Goal: Information Seeking & Learning: Find specific page/section

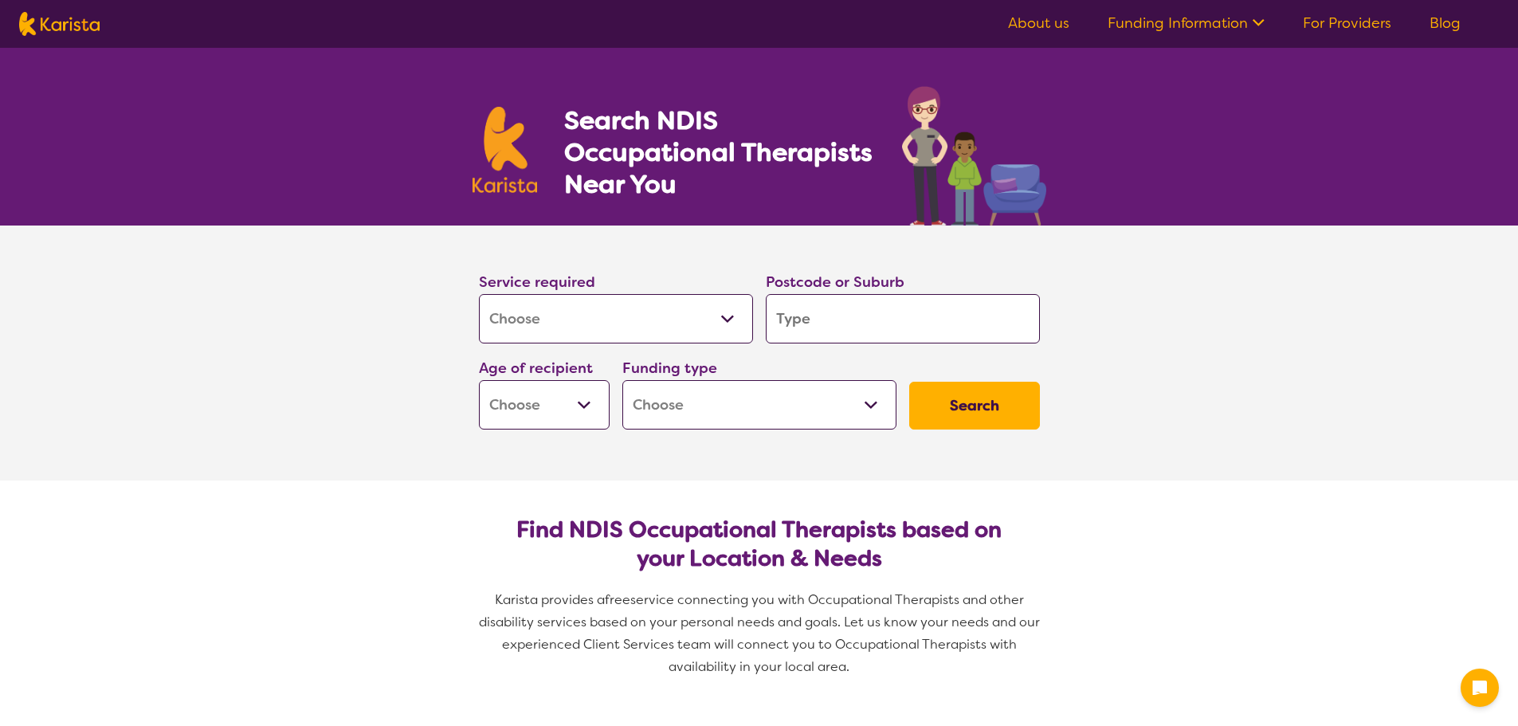
select select "[MEDICAL_DATA]"
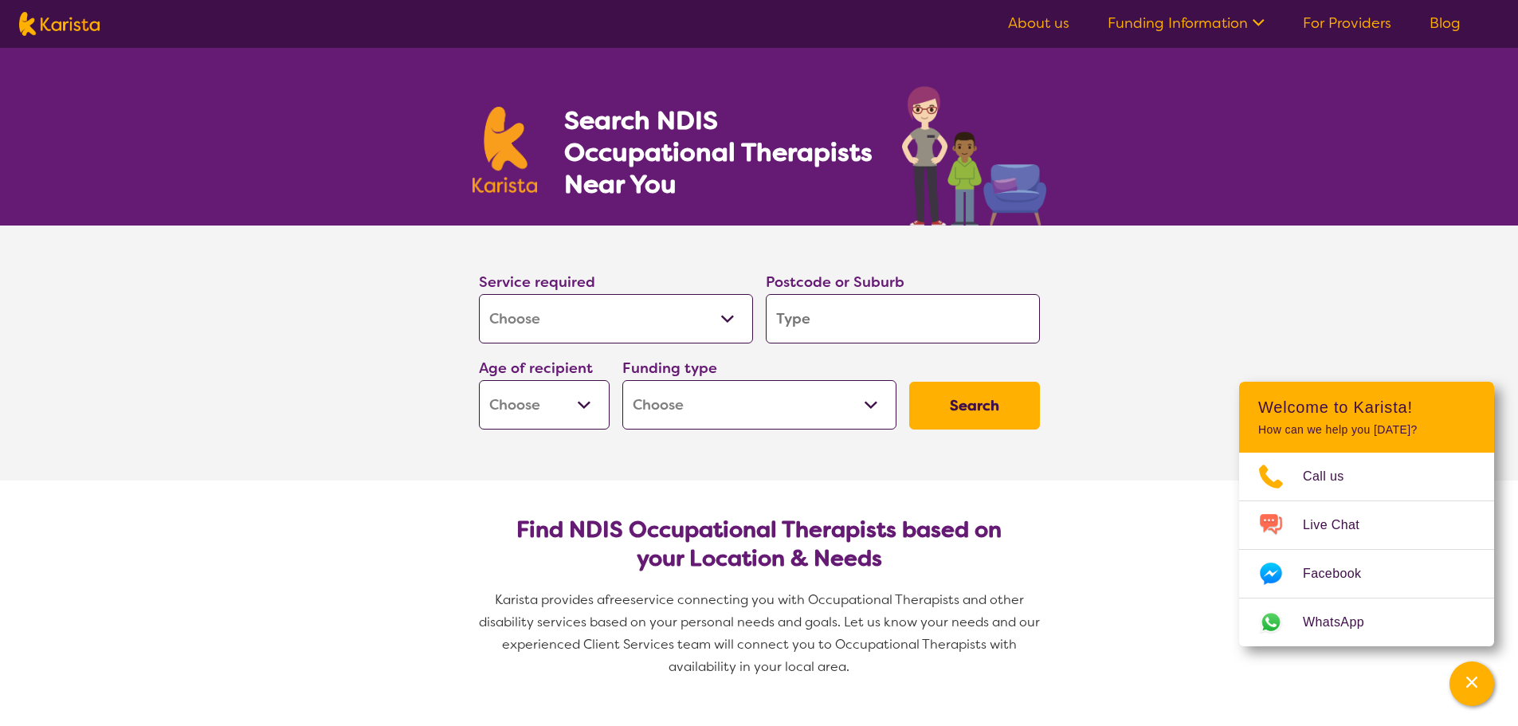
click at [862, 313] on input "search" at bounding box center [903, 318] width 274 height 49
type input "2"
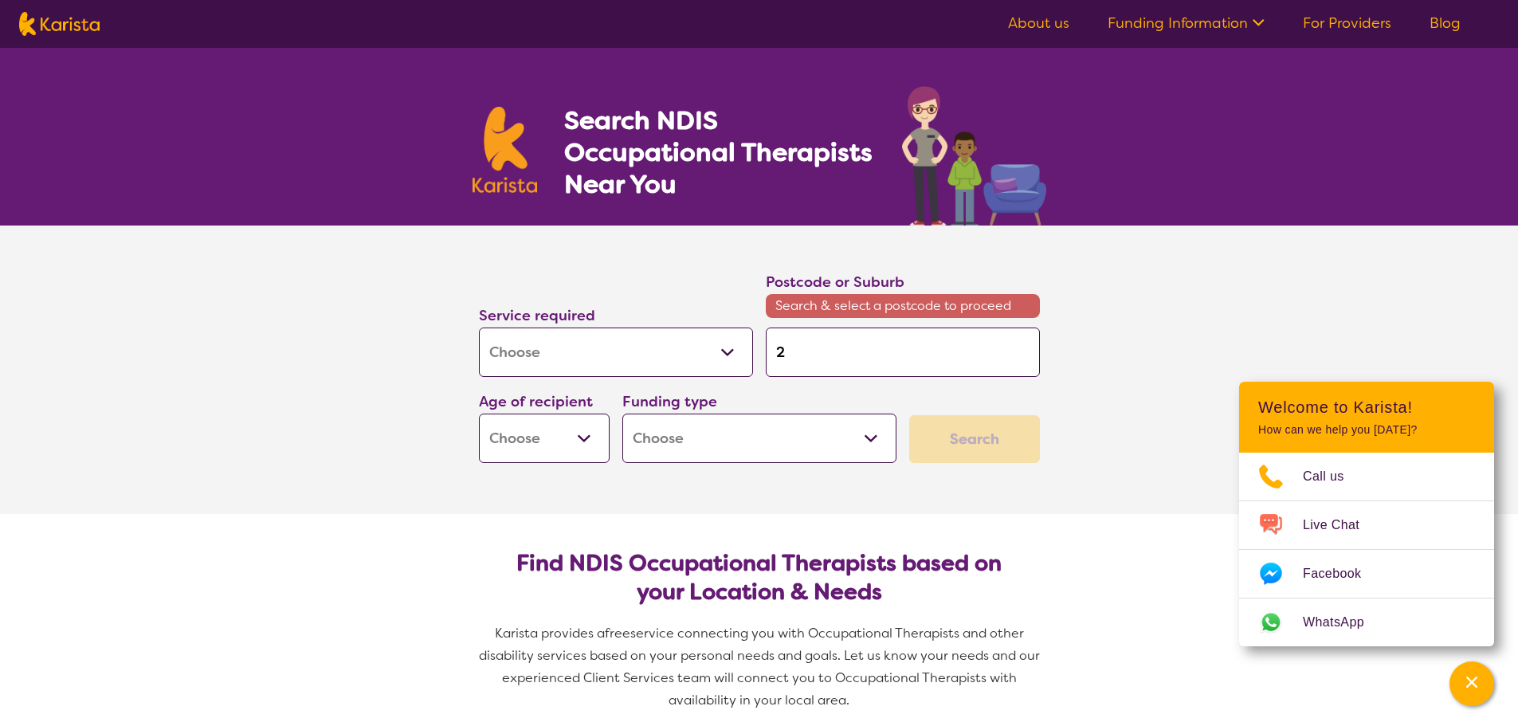
type input "21"
type input "211"
type input "2118"
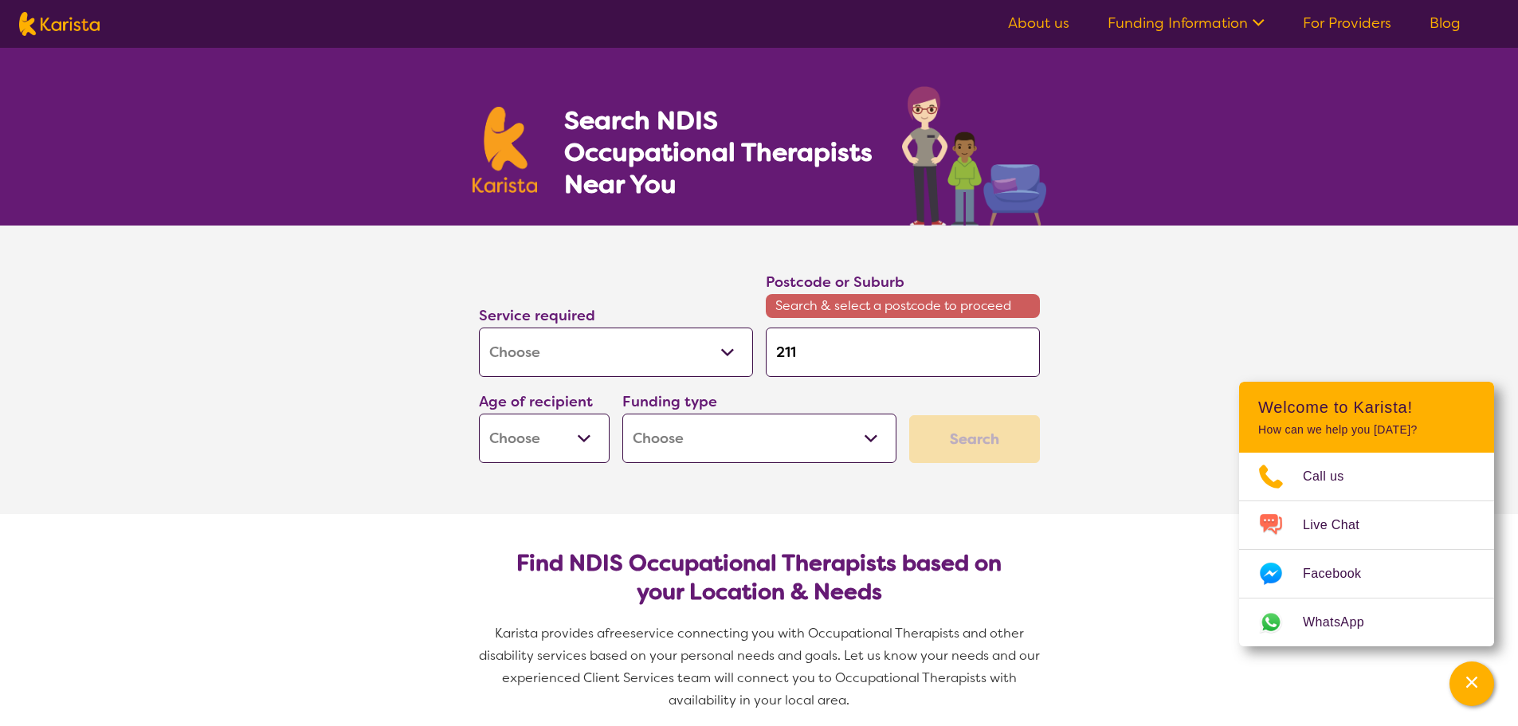
type input "2118"
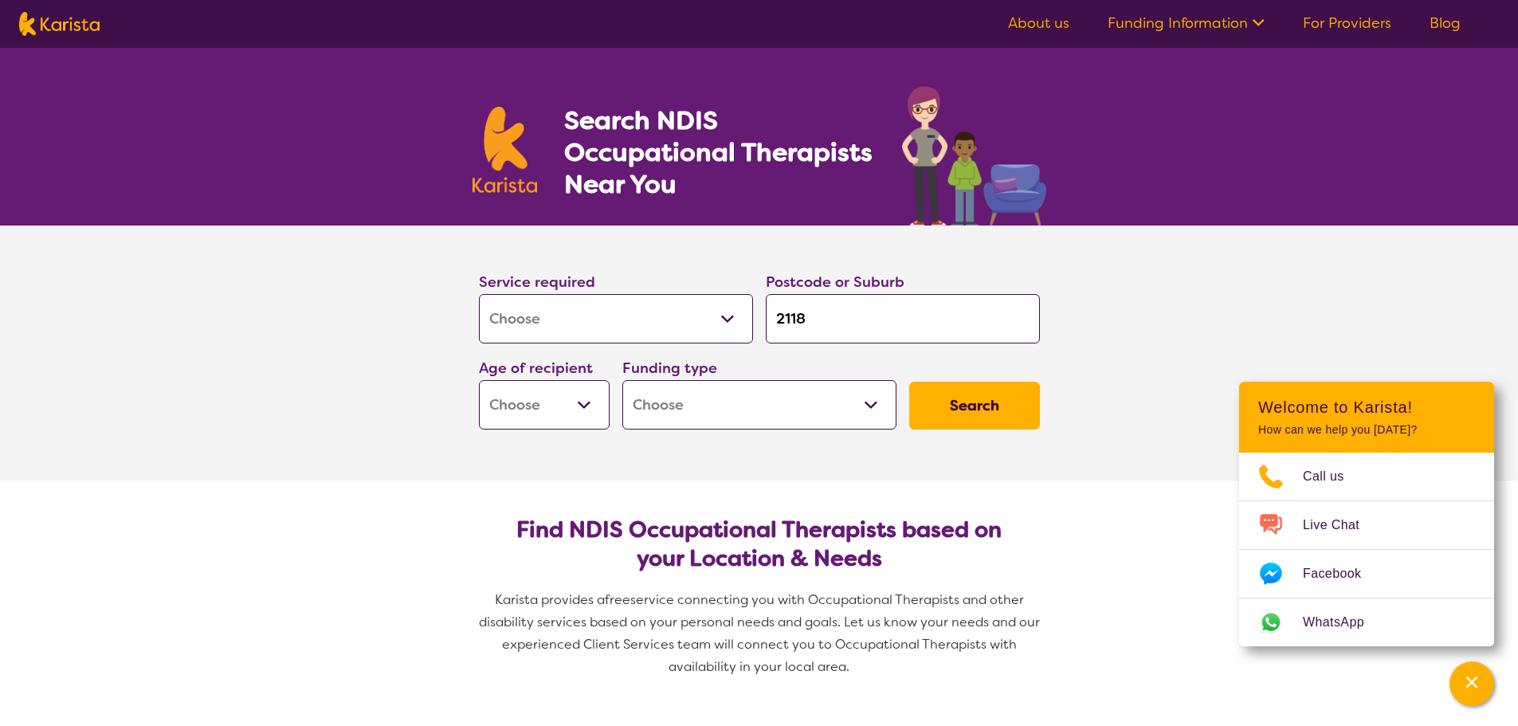
type input "211"
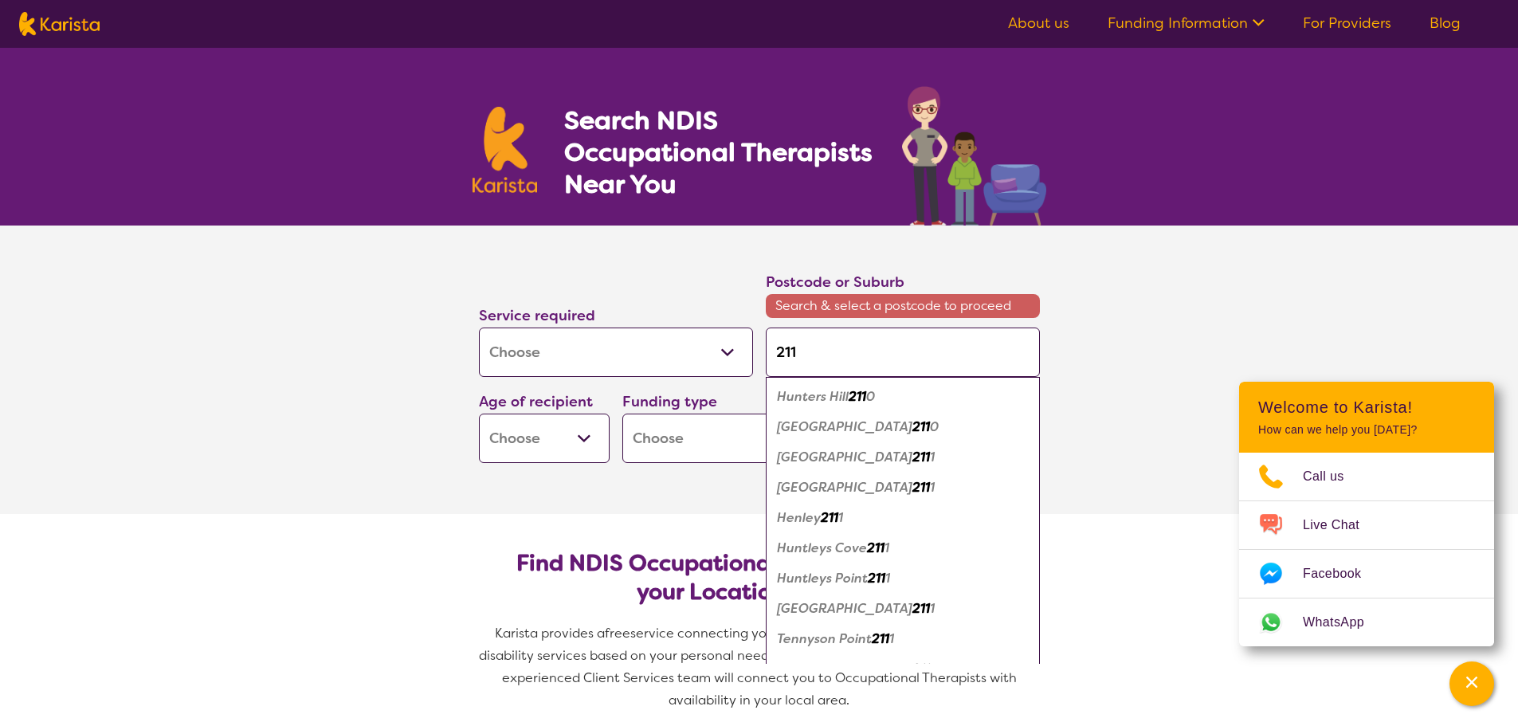
type input "2117"
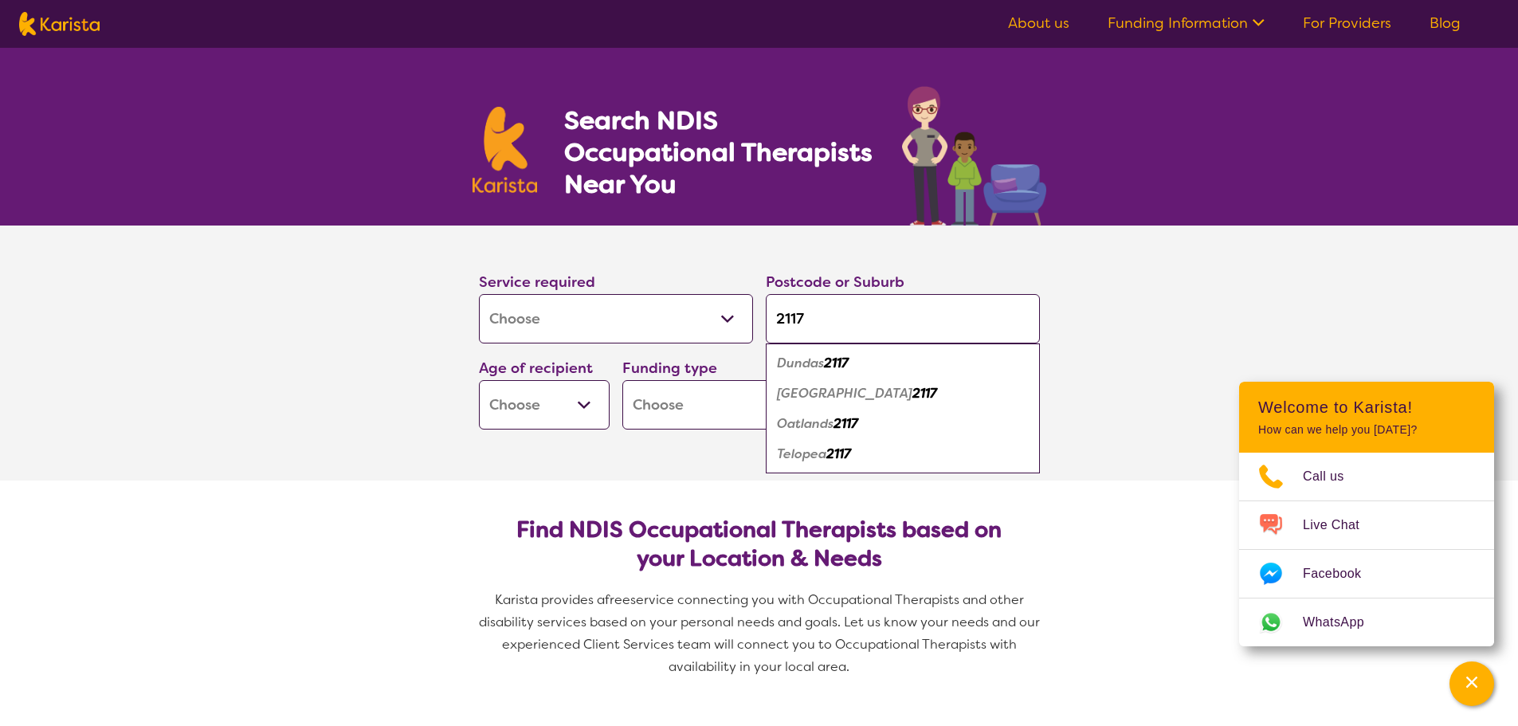
type input "2117"
click at [825, 392] on em "[GEOGRAPHIC_DATA]" at bounding box center [844, 393] width 135 height 17
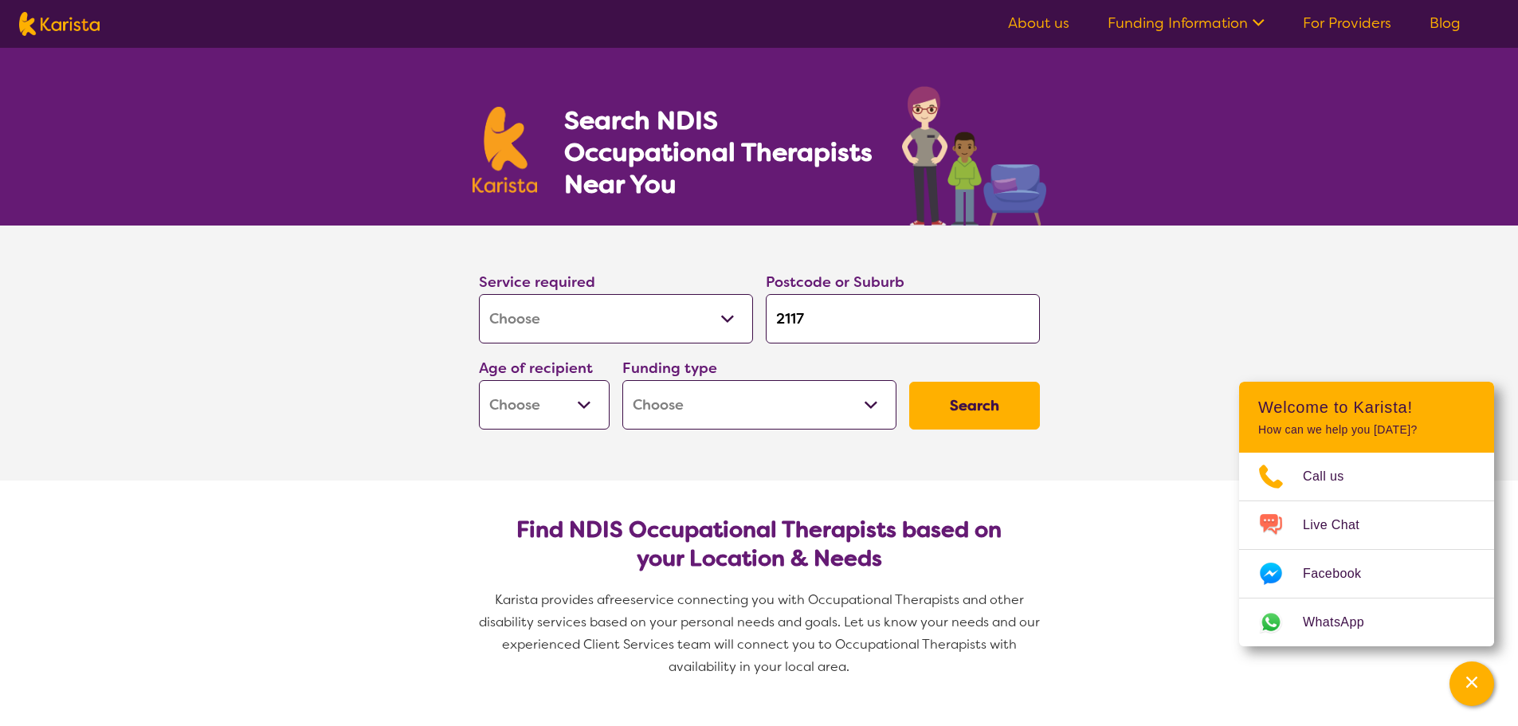
click at [580, 410] on select "Early Childhood - 0 to 9 Child - 10 to 11 Adolescent - 12 to 17 Adult - 18 to 6…" at bounding box center [544, 404] width 131 height 49
select select "CH"
click at [479, 380] on select "Early Childhood - 0 to 9 Child - 10 to 11 Adolescent - 12 to 17 Adult - 18 to 6…" at bounding box center [544, 404] width 131 height 49
select select "CH"
click at [876, 412] on select "Home Care Package (HCP) National Disability Insurance Scheme (NDIS) I don't know" at bounding box center [759, 404] width 274 height 49
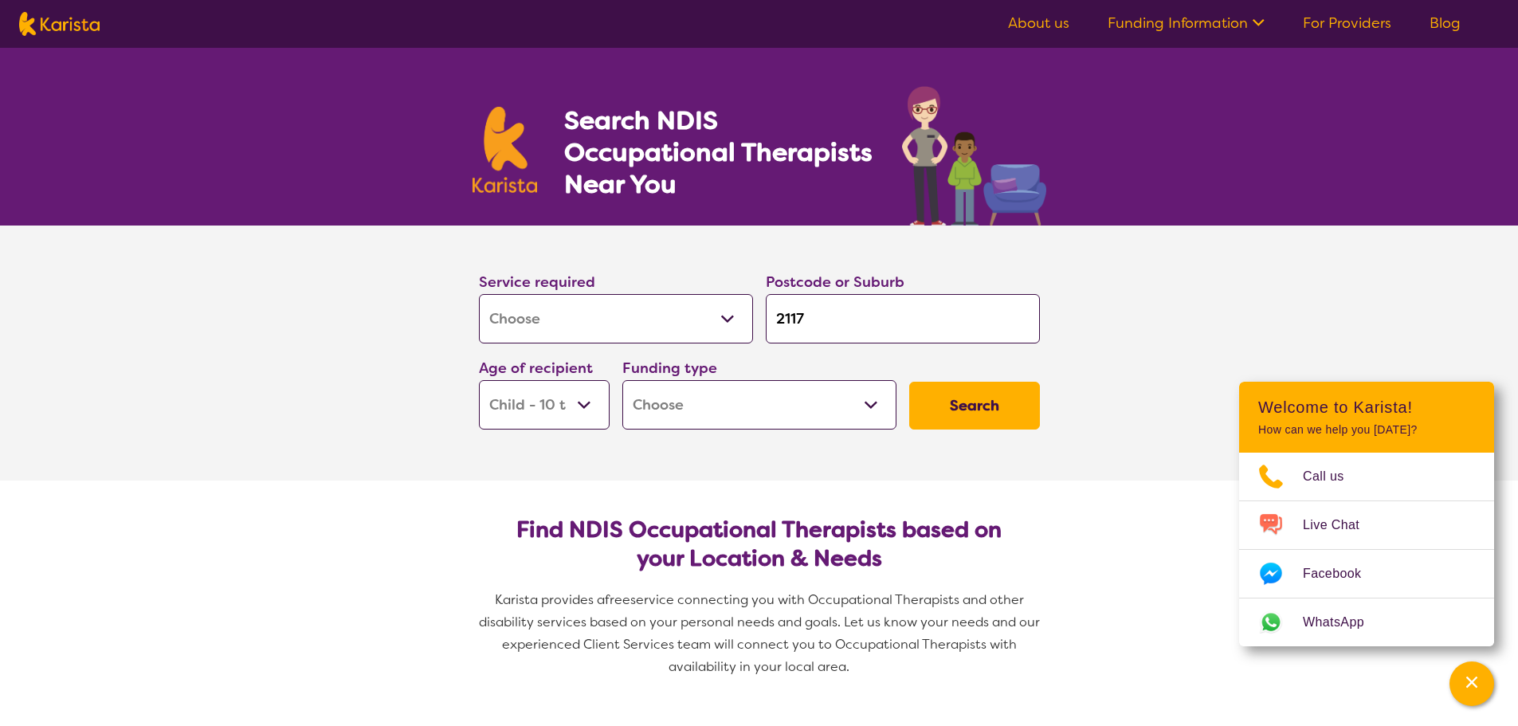
select select "NDIS"
click at [622, 380] on select "Home Care Package (HCP) National Disability Insurance Scheme (NDIS) I don't know" at bounding box center [759, 404] width 274 height 49
select select "NDIS"
click at [991, 411] on button "Search" at bounding box center [974, 406] width 131 height 48
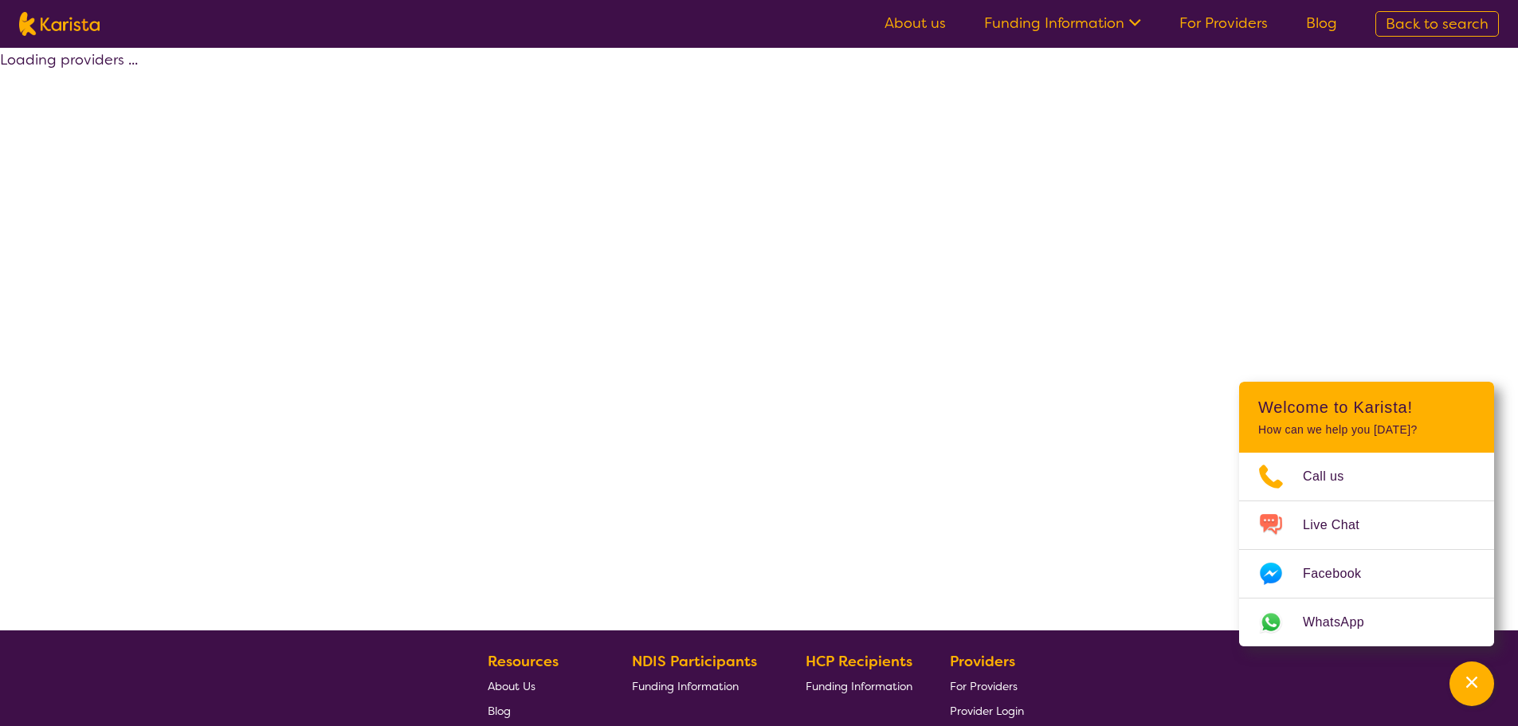
select select "by_score"
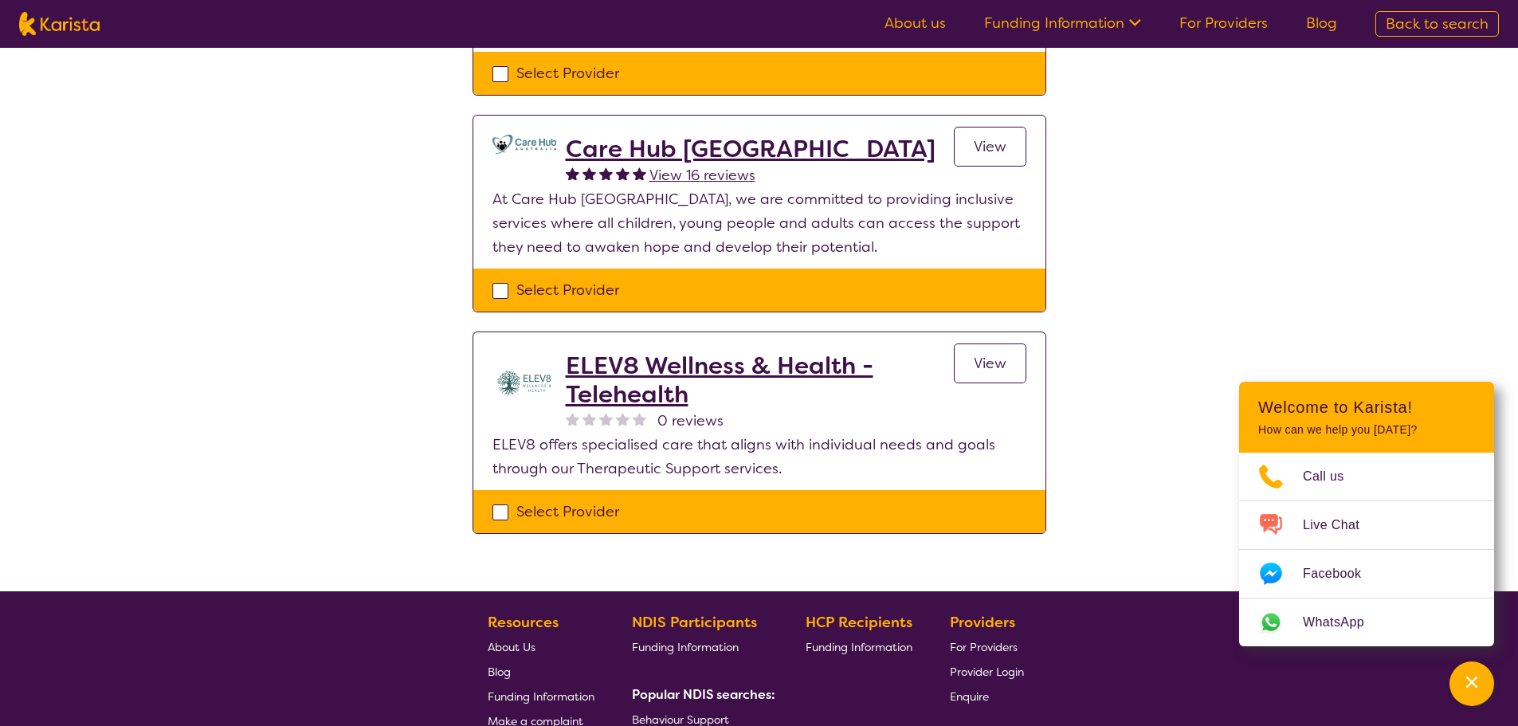
scroll to position [1913, 0]
